Goal: Complete application form

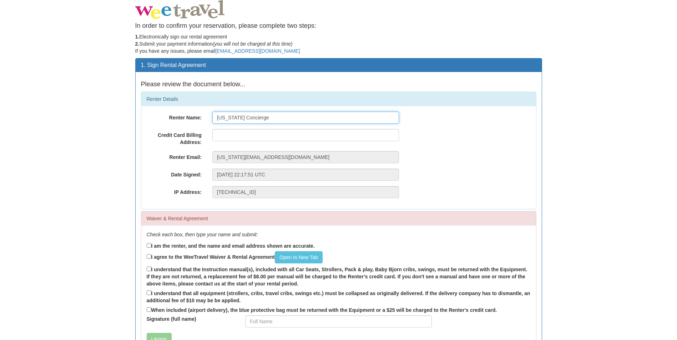
click at [275, 117] on input "[US_STATE] Concierge" at bounding box center [305, 118] width 187 height 12
type input "[PERSON_NAME]"
click at [228, 138] on input "text" at bounding box center [305, 135] width 187 height 12
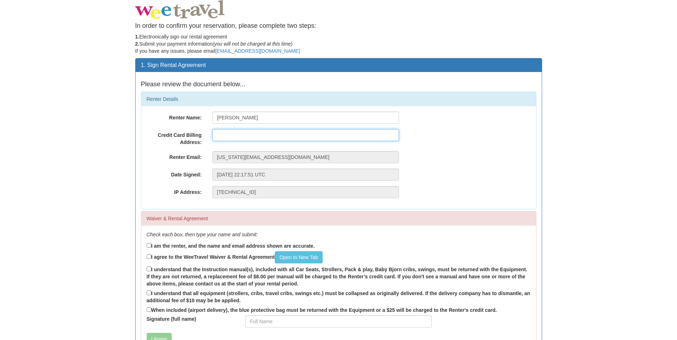
type input "[STREET_ADDRESS][US_STATE]"
click at [149, 246] on input "I am the renter, and the name and email address shown are accurate." at bounding box center [149, 245] width 5 height 5
checkbox input "true"
click at [147, 258] on input "I agree to the WeeTravel Waiver & Rental Agreement Open In [GEOGRAPHIC_DATA]" at bounding box center [149, 256] width 5 height 5
checkbox input "true"
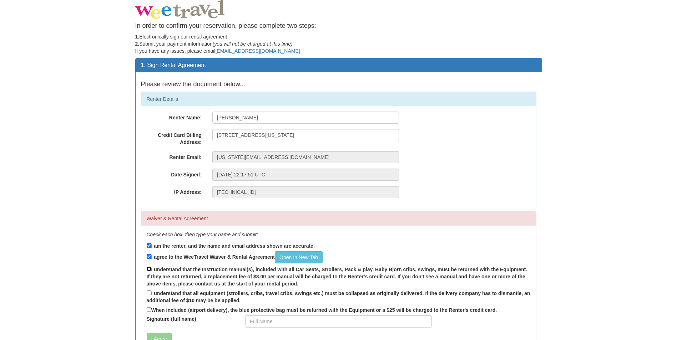
click at [149, 269] on input "I understand that the Instruction manual(s), included with all Car Seats, Strol…" at bounding box center [149, 269] width 5 height 5
checkbox input "true"
click at [148, 294] on input "I understand that all equipment (strollers, cribs, travel cribs, swings etc.) m…" at bounding box center [149, 293] width 5 height 5
checkbox input "true"
click at [281, 117] on input "[PERSON_NAME]" at bounding box center [305, 118] width 187 height 12
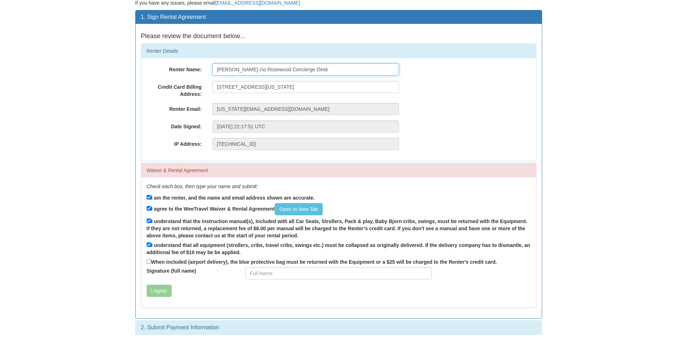
scroll to position [50, 0]
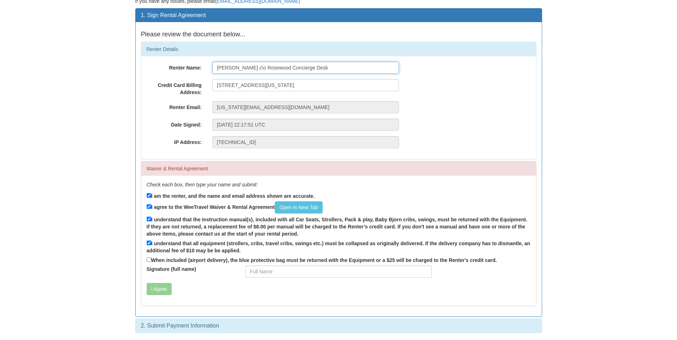
type input "[PERSON_NAME] c\o Rosewood Concierge Desk"
click at [158, 291] on button "I Agree" at bounding box center [159, 289] width 25 height 12
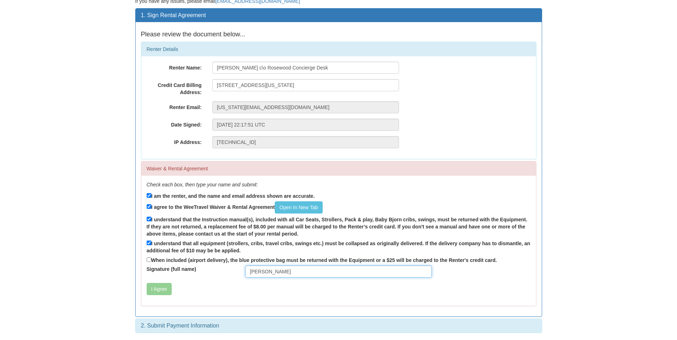
type input "Jordan Ongtangco"
click at [147, 283] on button "I Agree" at bounding box center [159, 289] width 25 height 12
drag, startPoint x: 168, startPoint y: 287, endPoint x: 163, endPoint y: 289, distance: 5.1
click at [163, 289] on button "I Agree" at bounding box center [159, 289] width 25 height 12
click at [160, 292] on button "I Agree" at bounding box center [159, 289] width 25 height 12
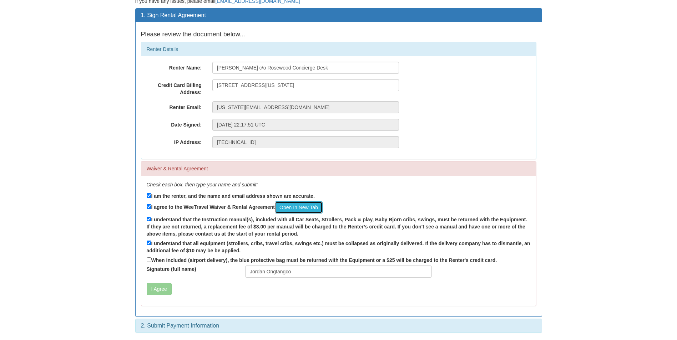
click at [305, 203] on link "Open In New Tab" at bounding box center [299, 208] width 48 height 12
click at [148, 260] on input "When included (airport delivery), the blue protective bag must be returned with…" at bounding box center [149, 260] width 5 height 5
checkbox input "true"
click at [158, 286] on button "I Agree" at bounding box center [159, 289] width 25 height 12
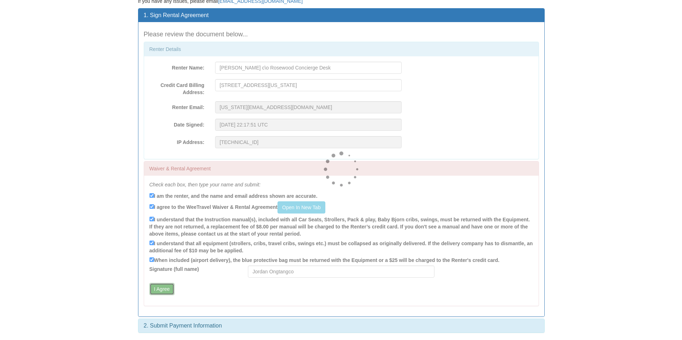
scroll to position [0, 0]
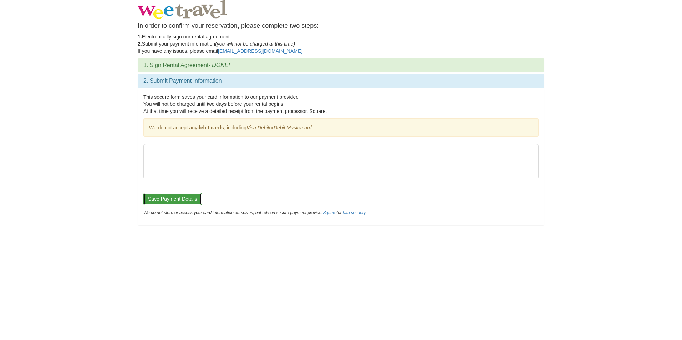
click at [156, 199] on button "Save Payment Details" at bounding box center [172, 199] width 58 height 12
